Goal: Task Accomplishment & Management: Use online tool/utility

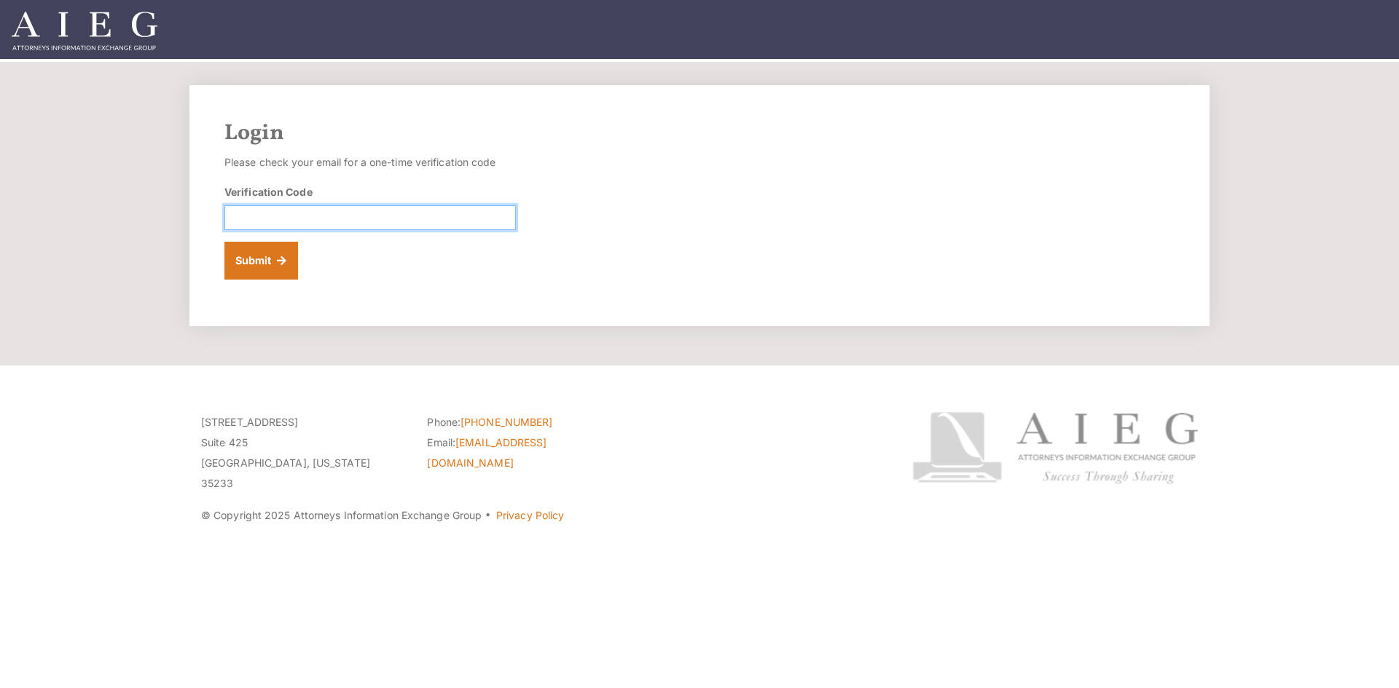
click at [305, 219] on input "Verification Code" at bounding box center [369, 217] width 291 height 25
paste input "823256"
type input "823256"
click at [286, 261] on button "Submit" at bounding box center [261, 261] width 74 height 38
click at [277, 218] on input "Verification Code" at bounding box center [369, 217] width 291 height 25
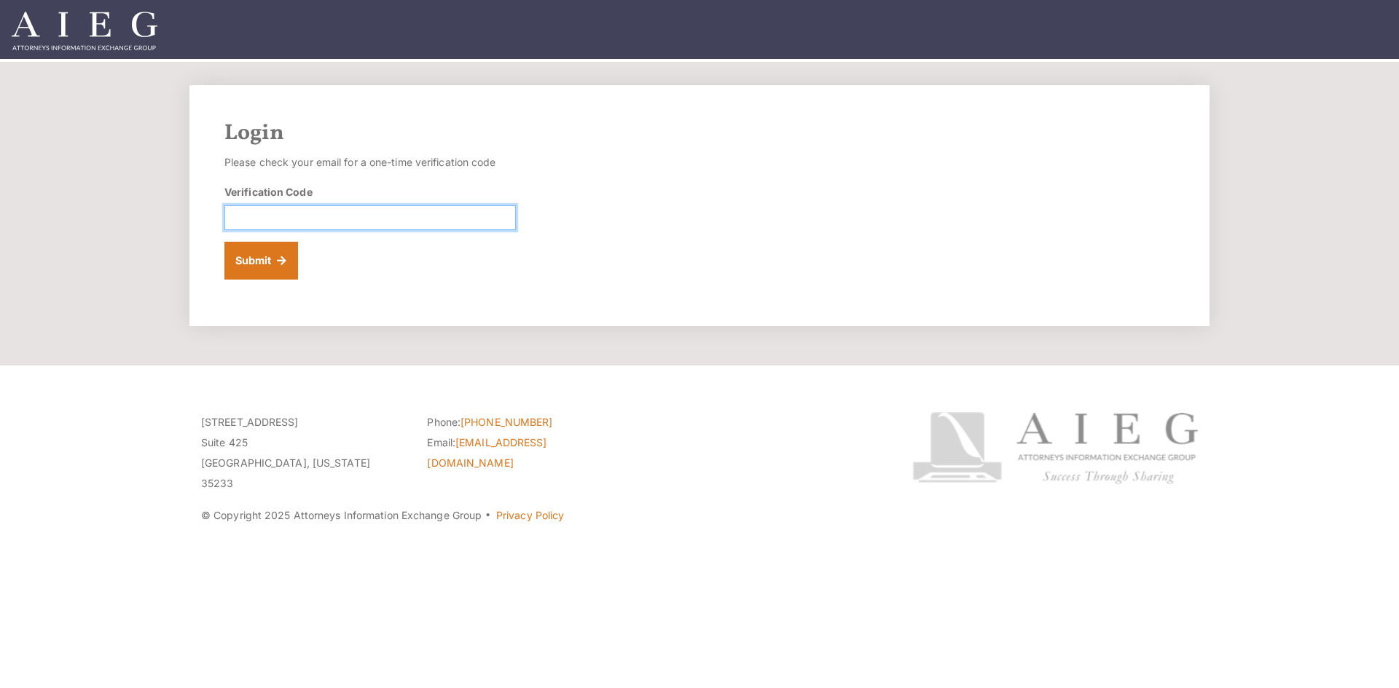
paste input "100360"
type input "100360"
click at [245, 271] on button "Submit" at bounding box center [261, 261] width 74 height 38
